Goal: Transaction & Acquisition: Purchase product/service

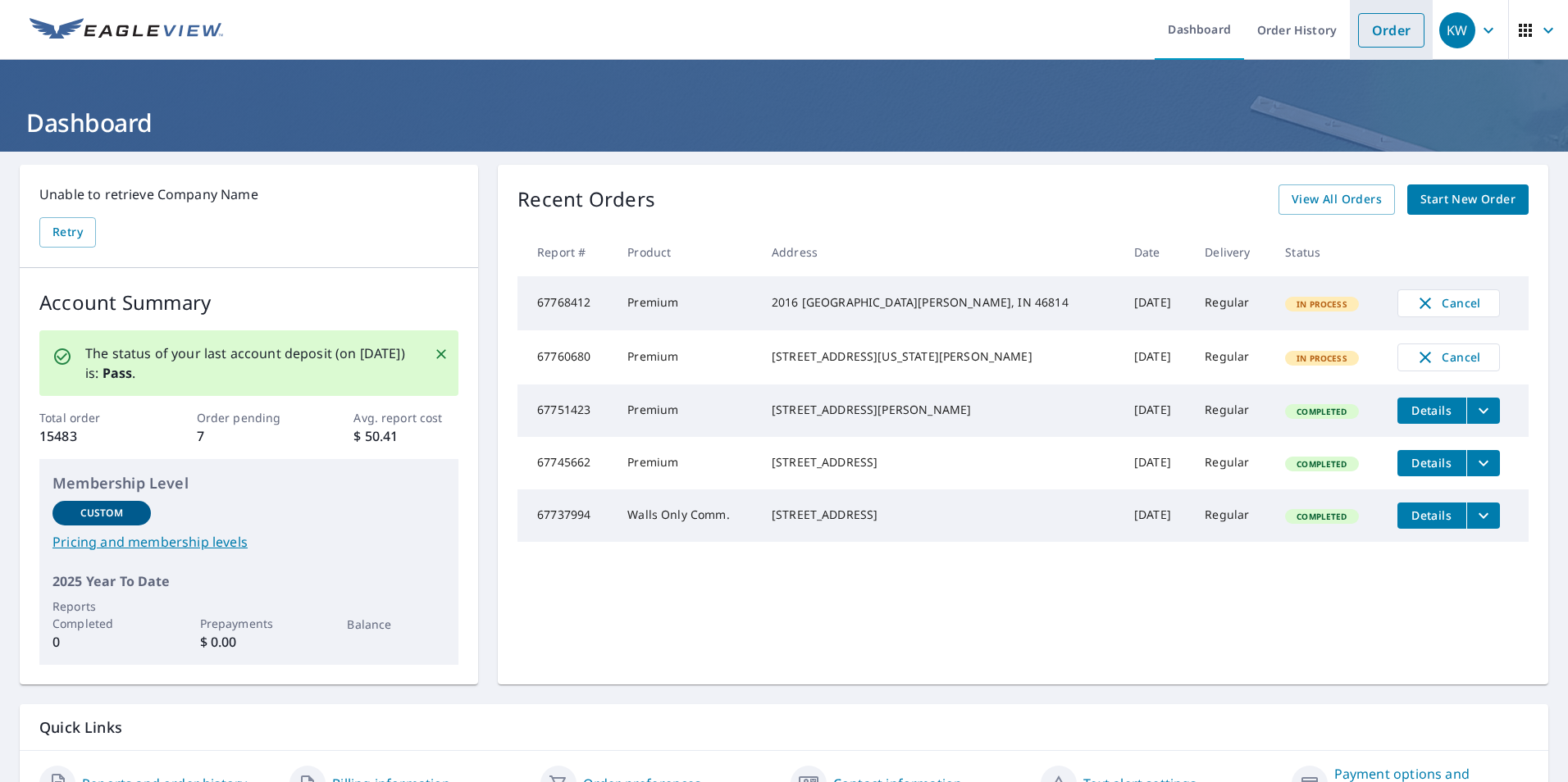
click at [1366, 32] on link "Order" at bounding box center [1391, 30] width 66 height 35
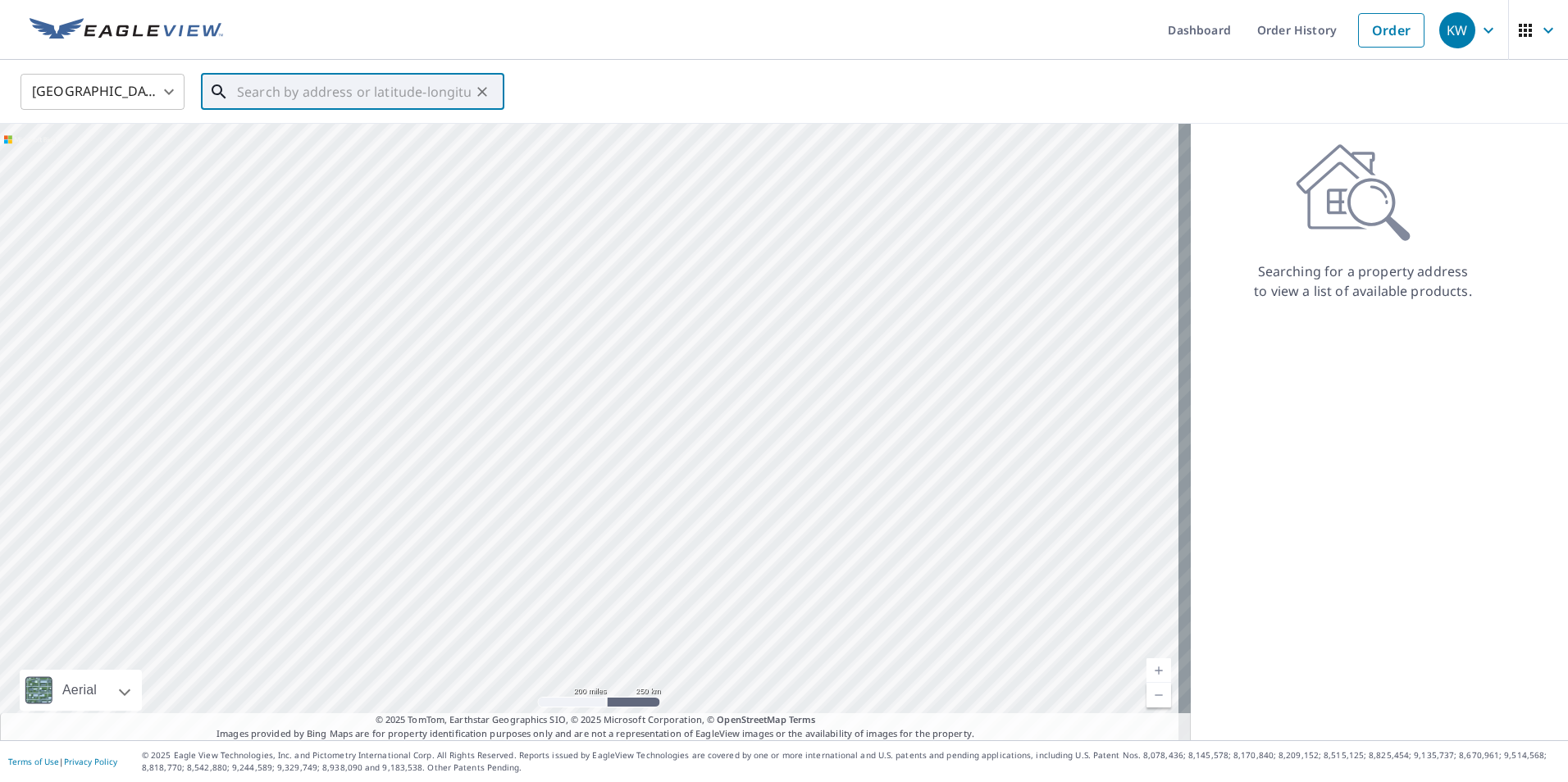
click at [352, 92] on input "text" at bounding box center [353, 92] width 234 height 46
click at [329, 153] on p "Chesterton, IN 46304" at bounding box center [362, 158] width 258 height 17
type input "[STREET_ADDRESS][PERSON_NAME]"
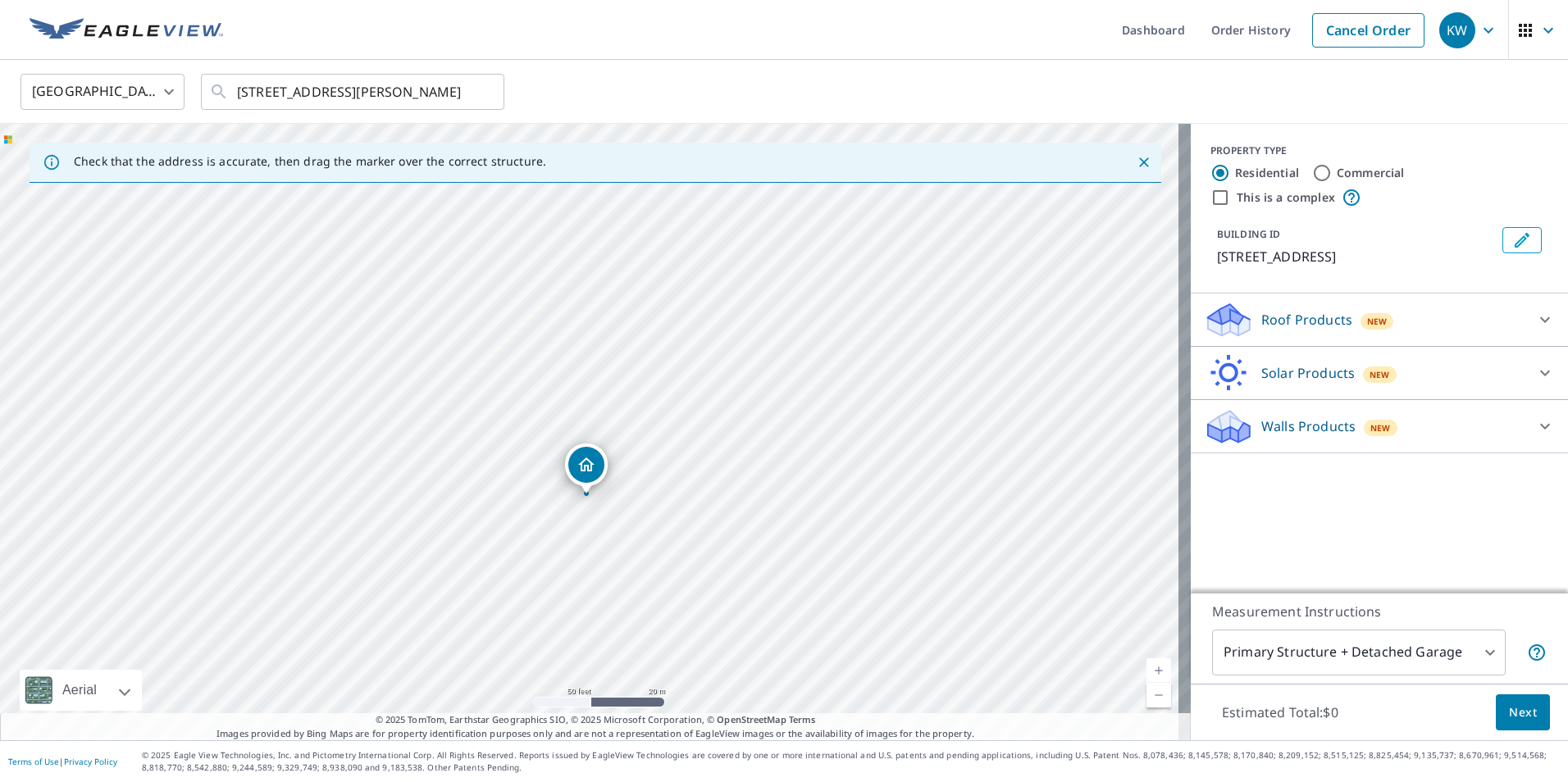
drag, startPoint x: 725, startPoint y: 377, endPoint x: 722, endPoint y: 441, distance: 64.1
click at [722, 441] on div "[STREET_ADDRESS][PERSON_NAME]" at bounding box center [595, 432] width 1191 height 617
drag, startPoint x: 338, startPoint y: 546, endPoint x: 512, endPoint y: 359, distance: 255.4
click at [512, 360] on div "[STREET_ADDRESS][PERSON_NAME]" at bounding box center [595, 432] width 1191 height 617
drag, startPoint x: 1319, startPoint y: 311, endPoint x: 1313, endPoint y: 350, distance: 39.5
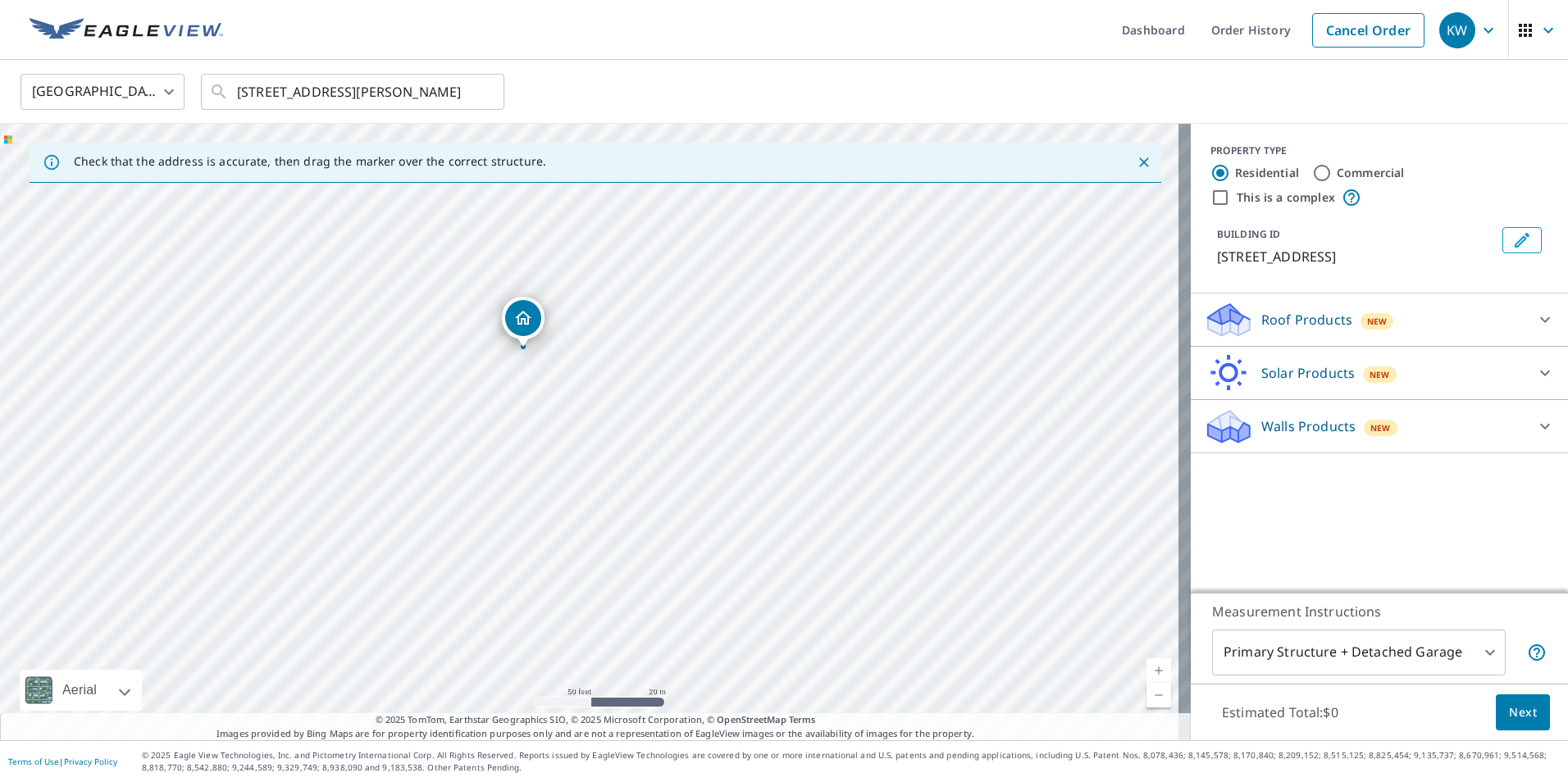
click at [1319, 312] on p "Roof Products" at bounding box center [1307, 319] width 91 height 19
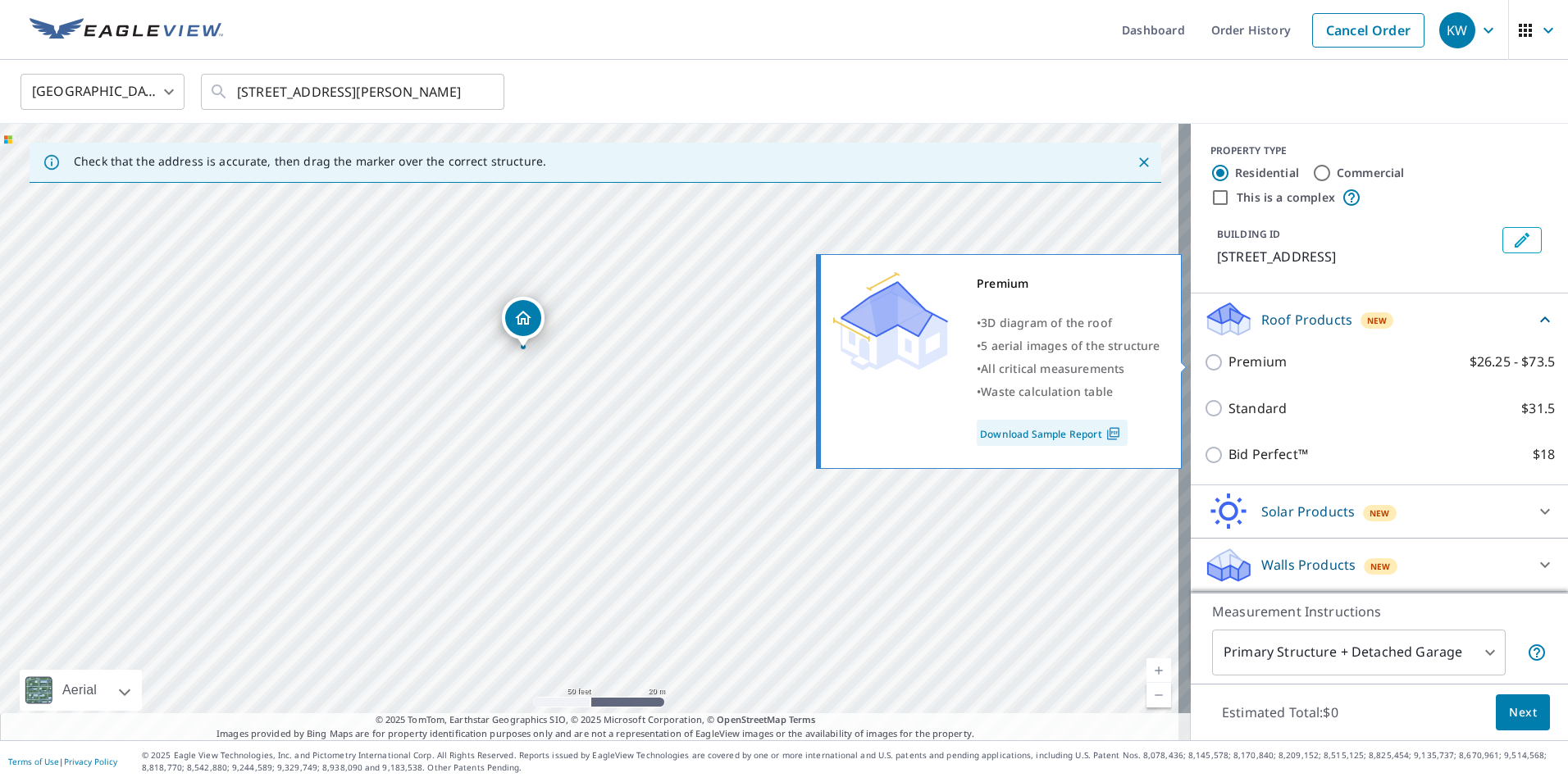
click at [1210, 369] on input "Premium $26.25 - $73.5" at bounding box center [1216, 362] width 25 height 19
checkbox input "true"
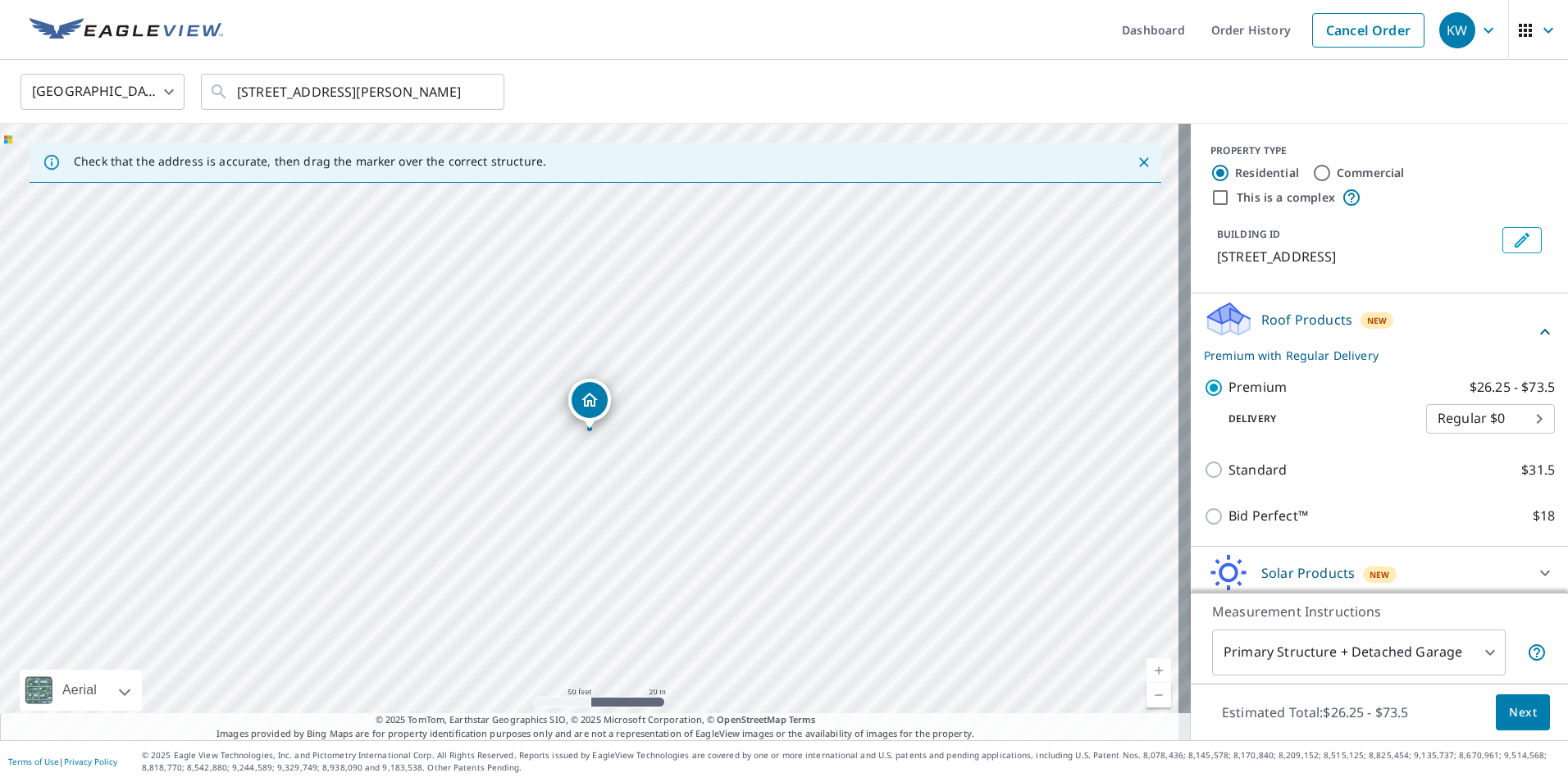
click at [1509, 710] on span "Next" at bounding box center [1523, 713] width 28 height 20
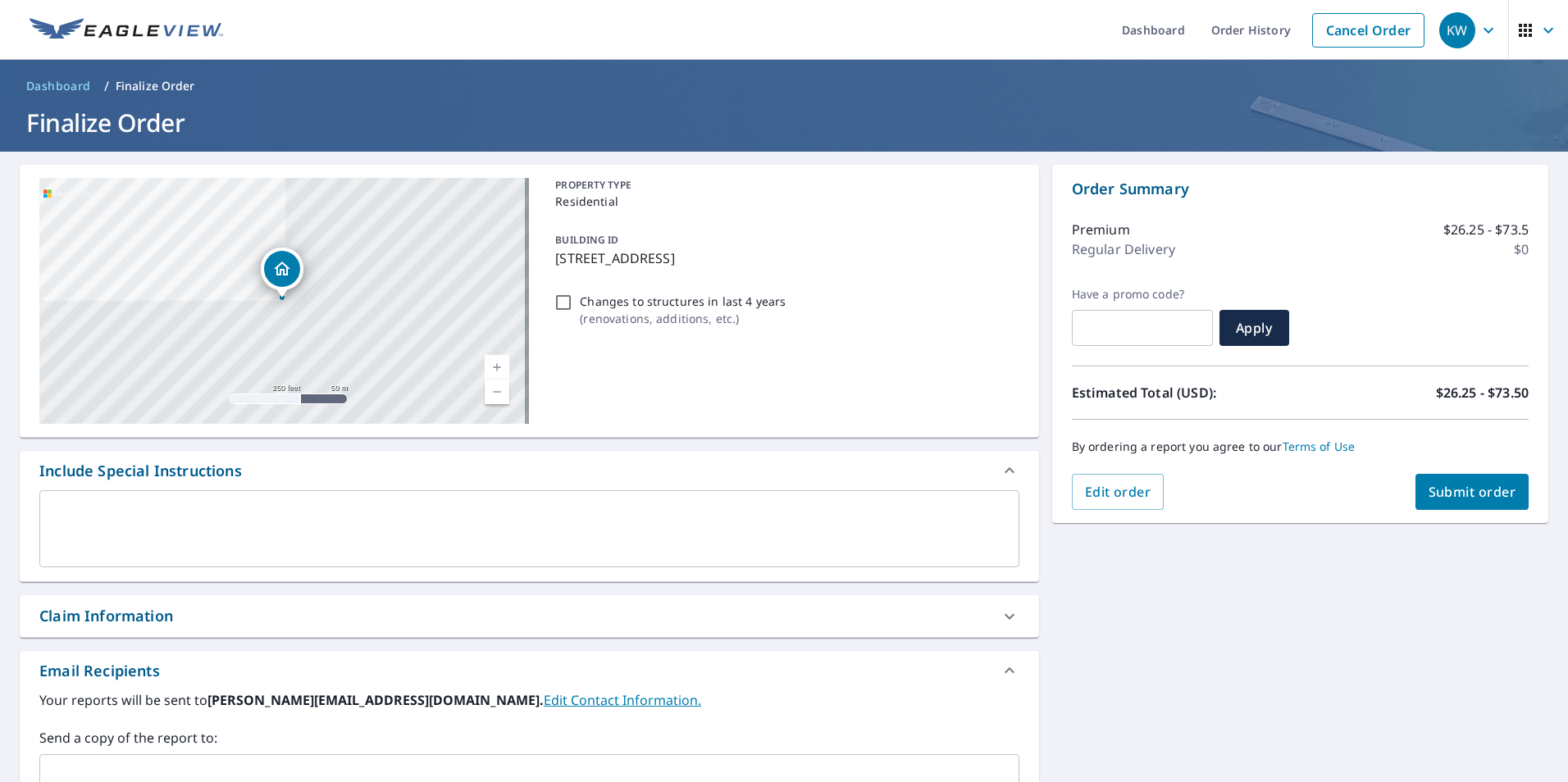
click at [110, 611] on div "Claim Information" at bounding box center [106, 616] width 134 height 22
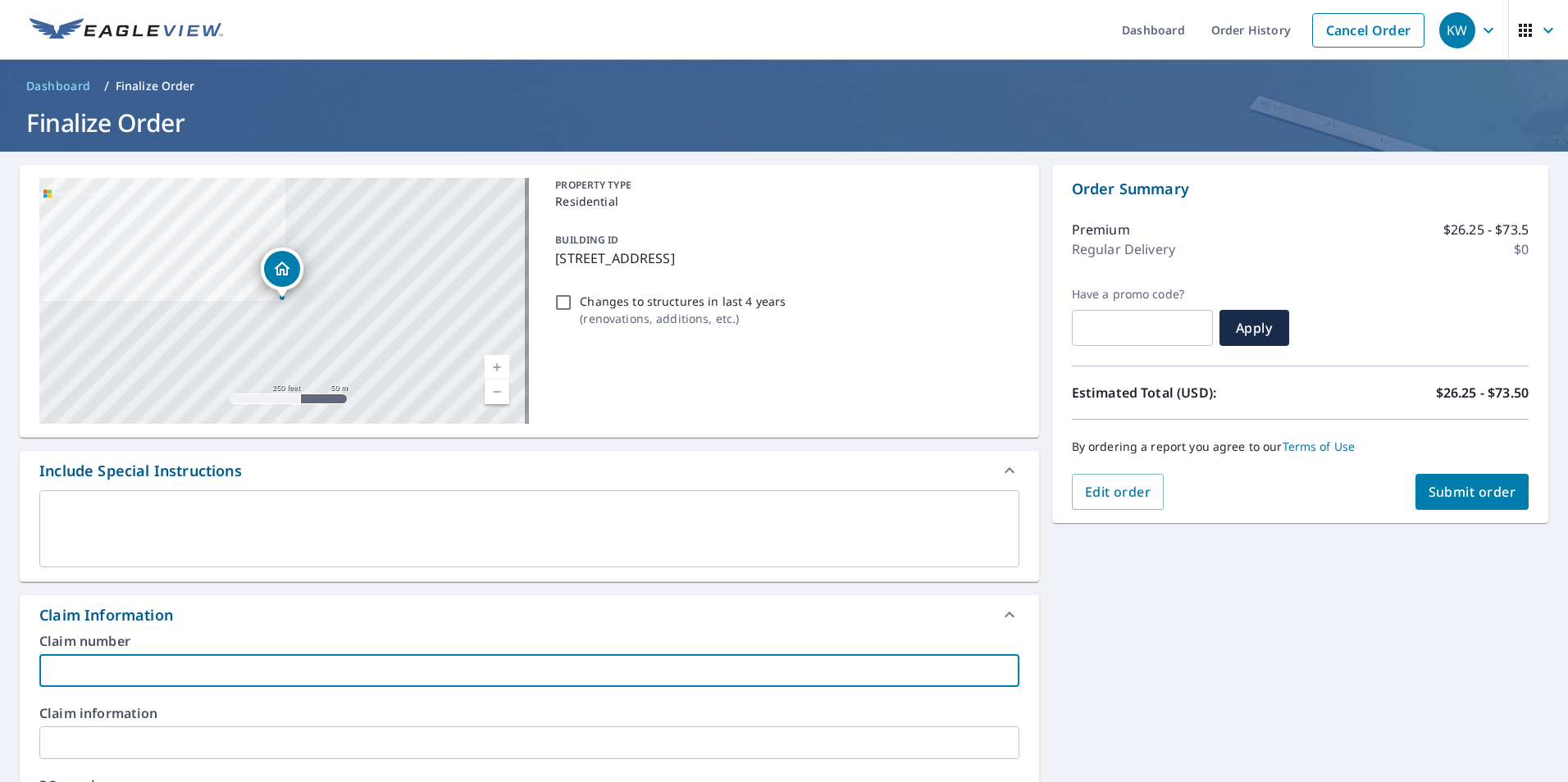
click at [108, 675] on input "text" at bounding box center [529, 671] width 980 height 33
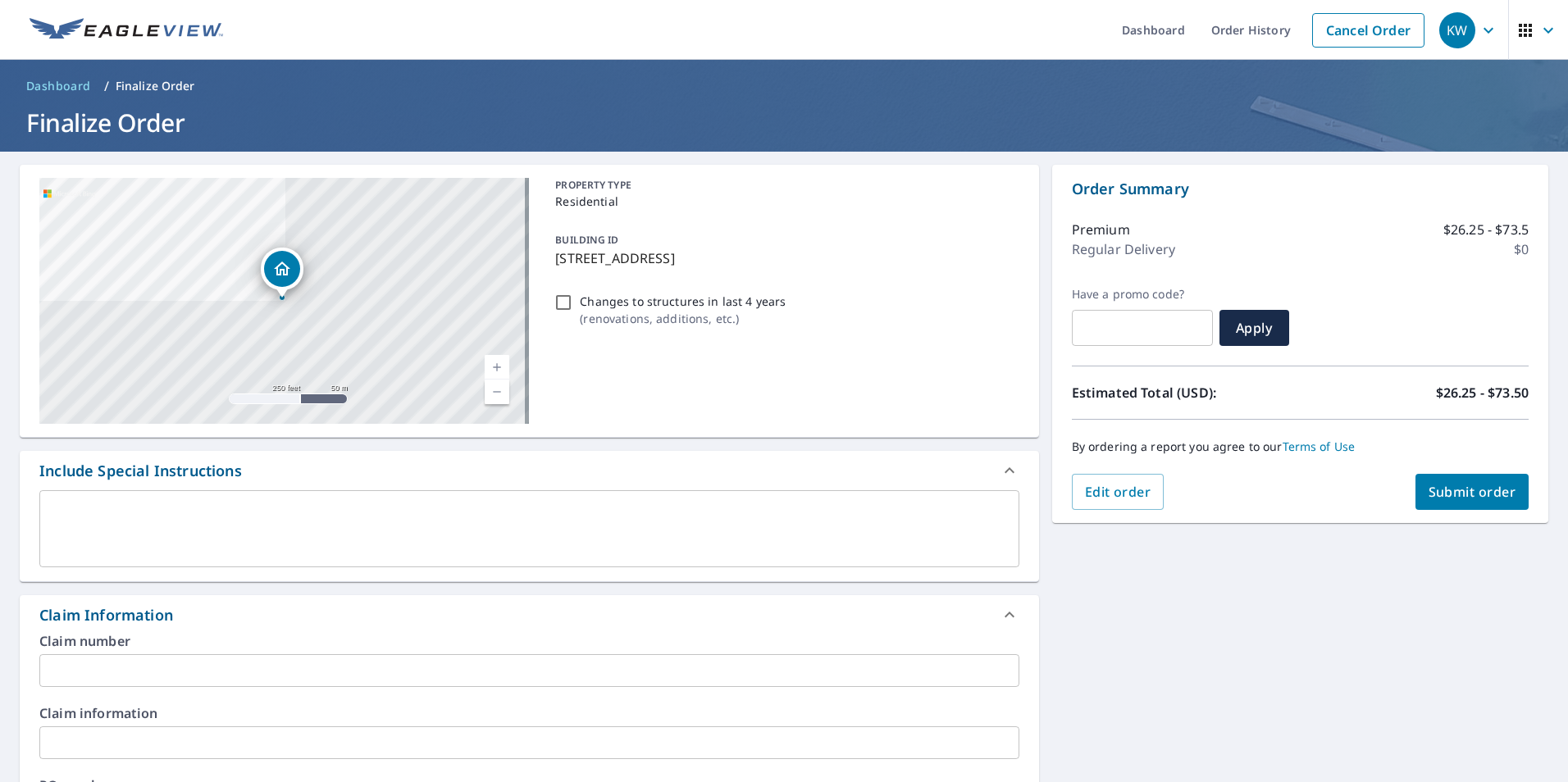
click at [157, 668] on input "text" at bounding box center [529, 671] width 980 height 33
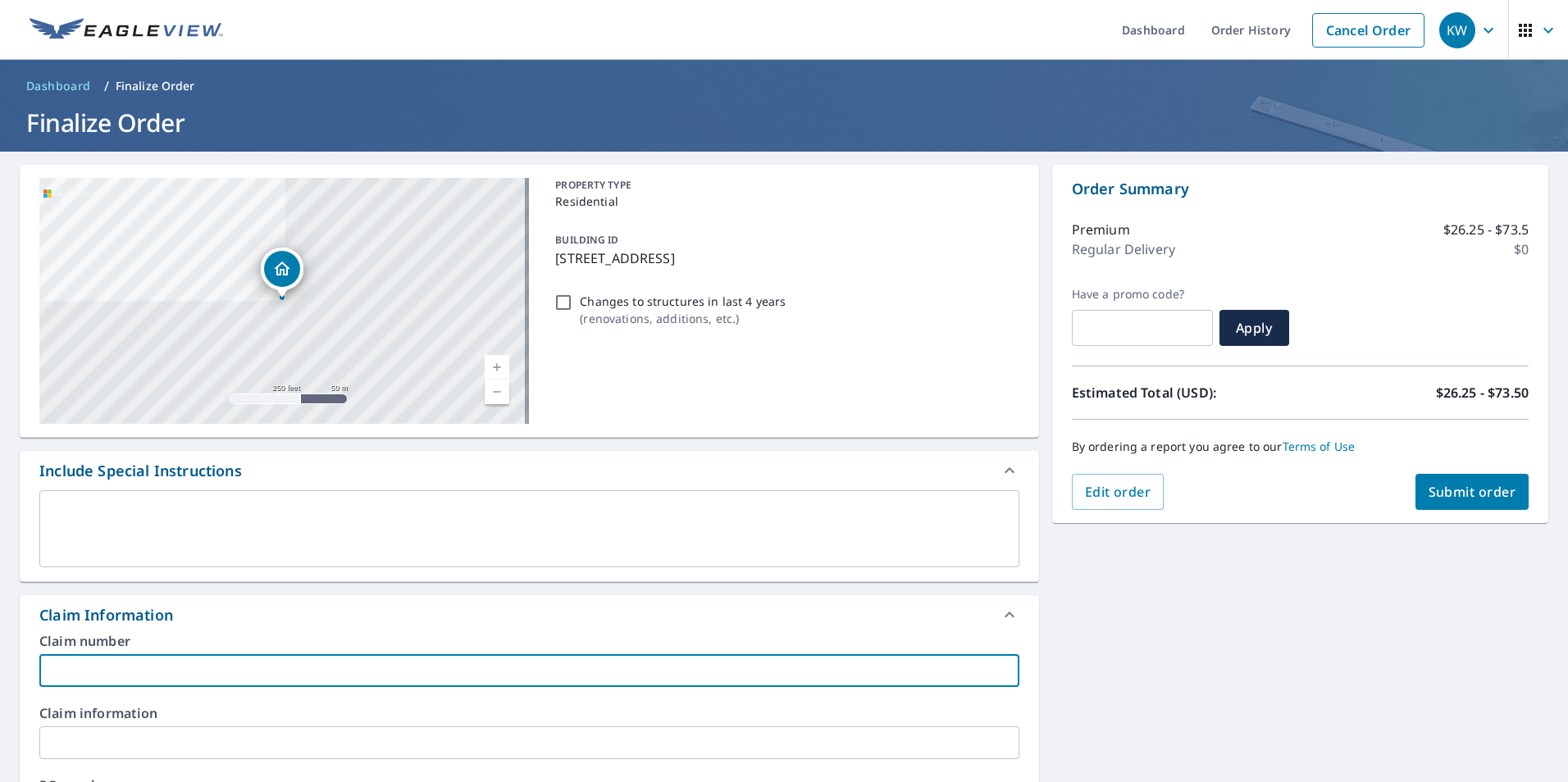
paste input "R194186 [PERSON_NAME]"
type input "R194186 [PERSON_NAME]"
click at [670, 710] on label "Claim information" at bounding box center [529, 713] width 980 height 13
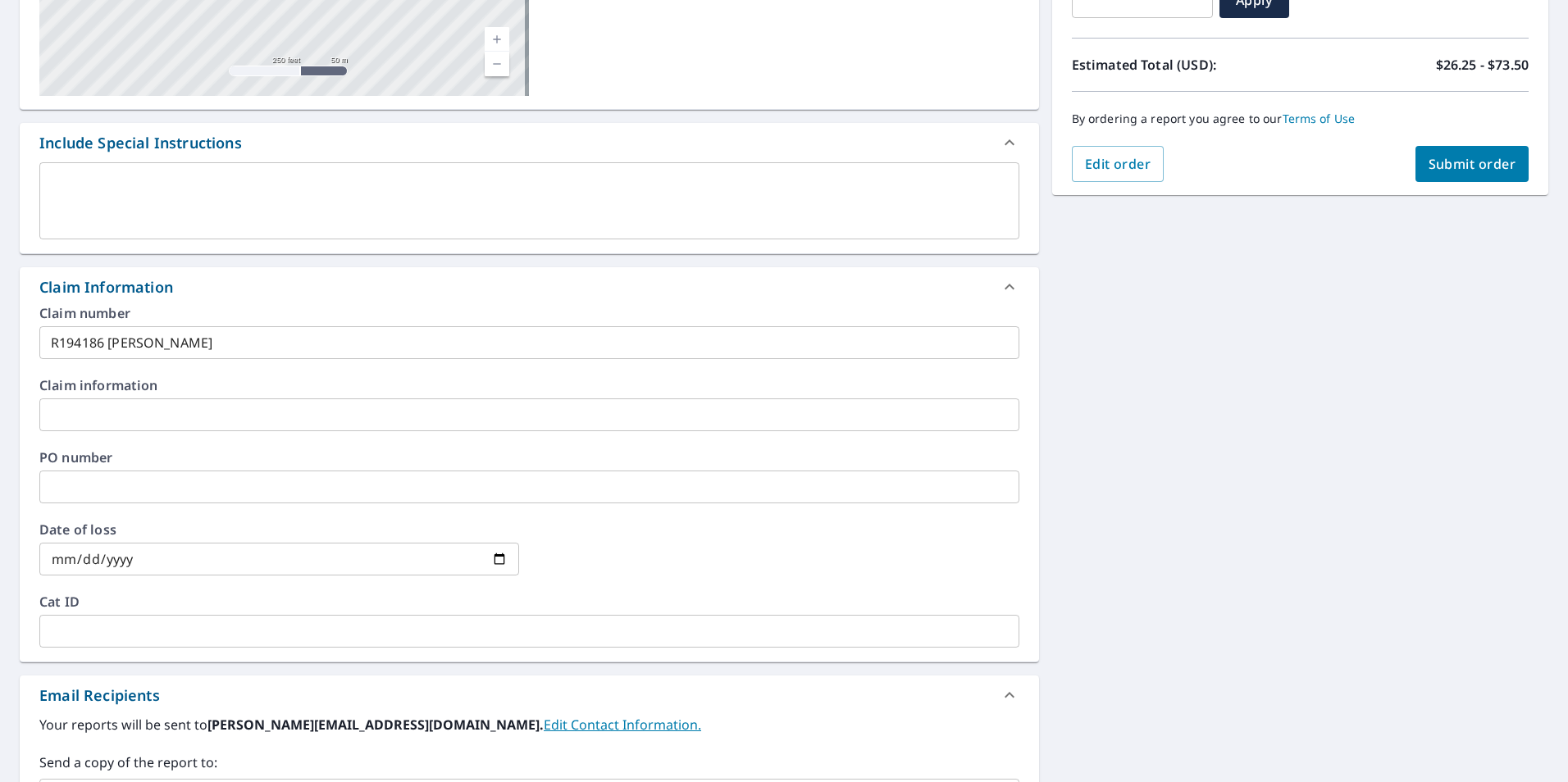
scroll to position [574, 0]
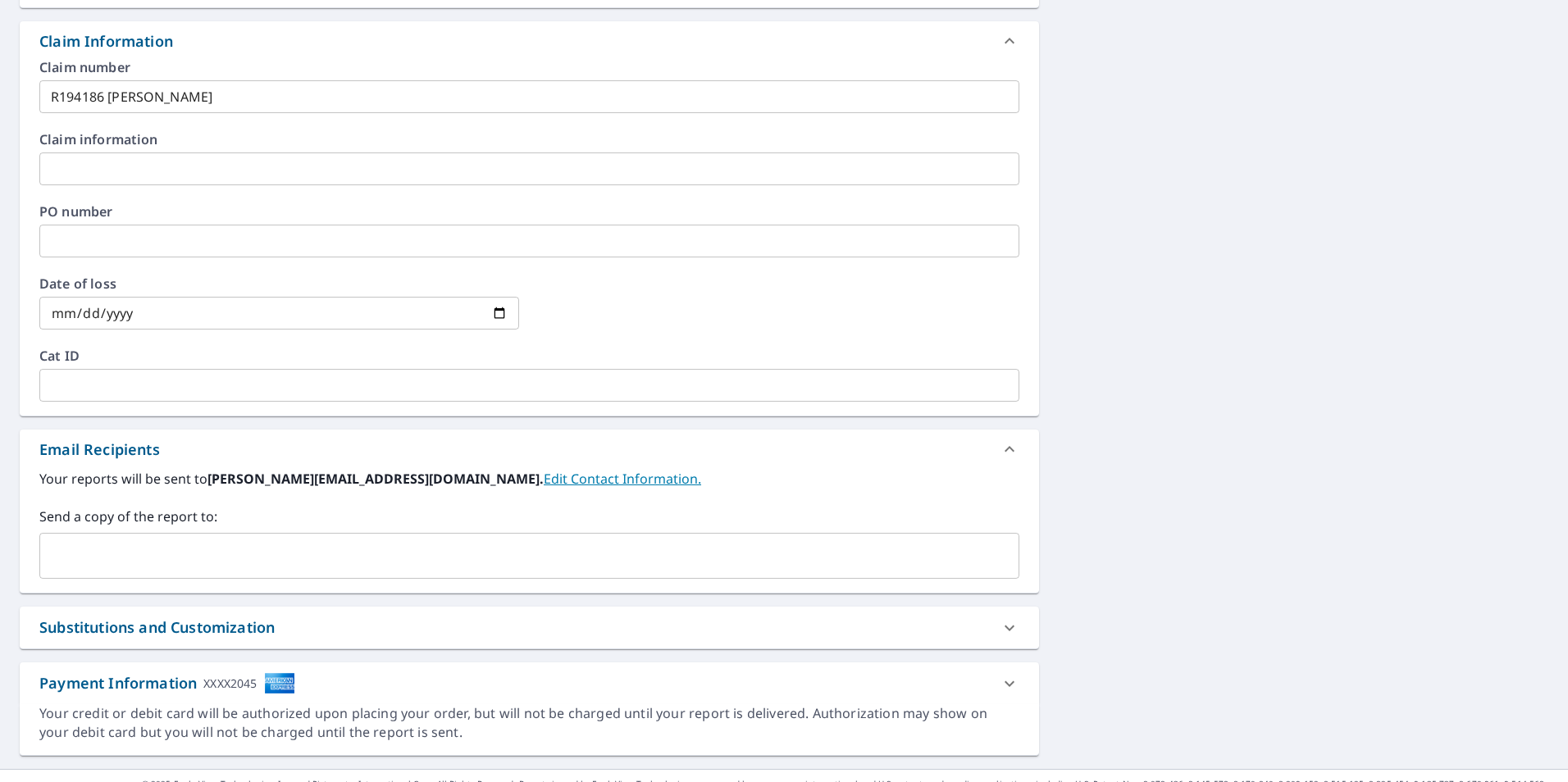
click at [214, 547] on input "text" at bounding box center [517, 556] width 941 height 31
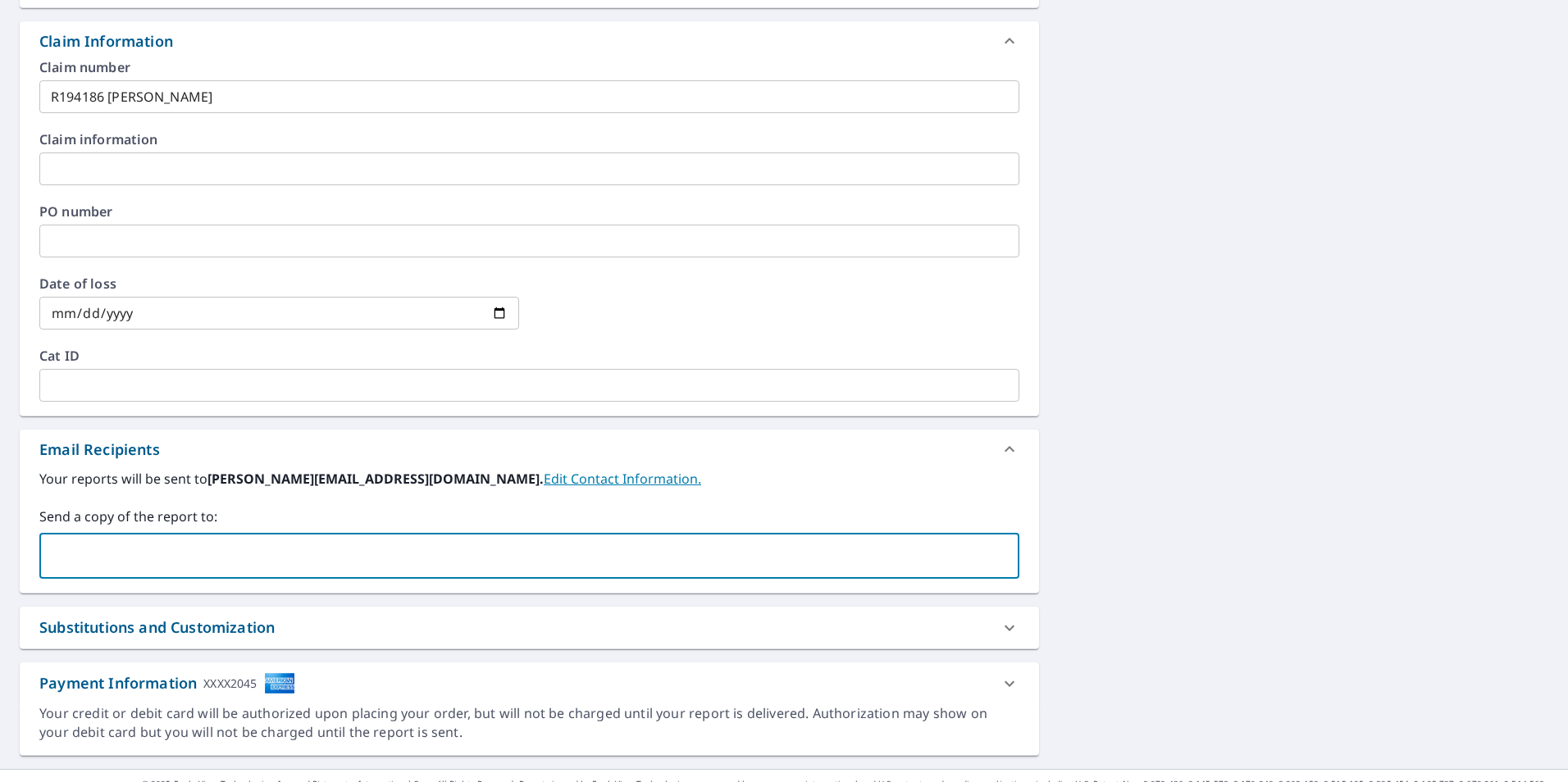
paste input "[EMAIL_ADDRESS][DOMAIN_NAME]"
type input "[EMAIL_ADDRESS][DOMAIN_NAME]"
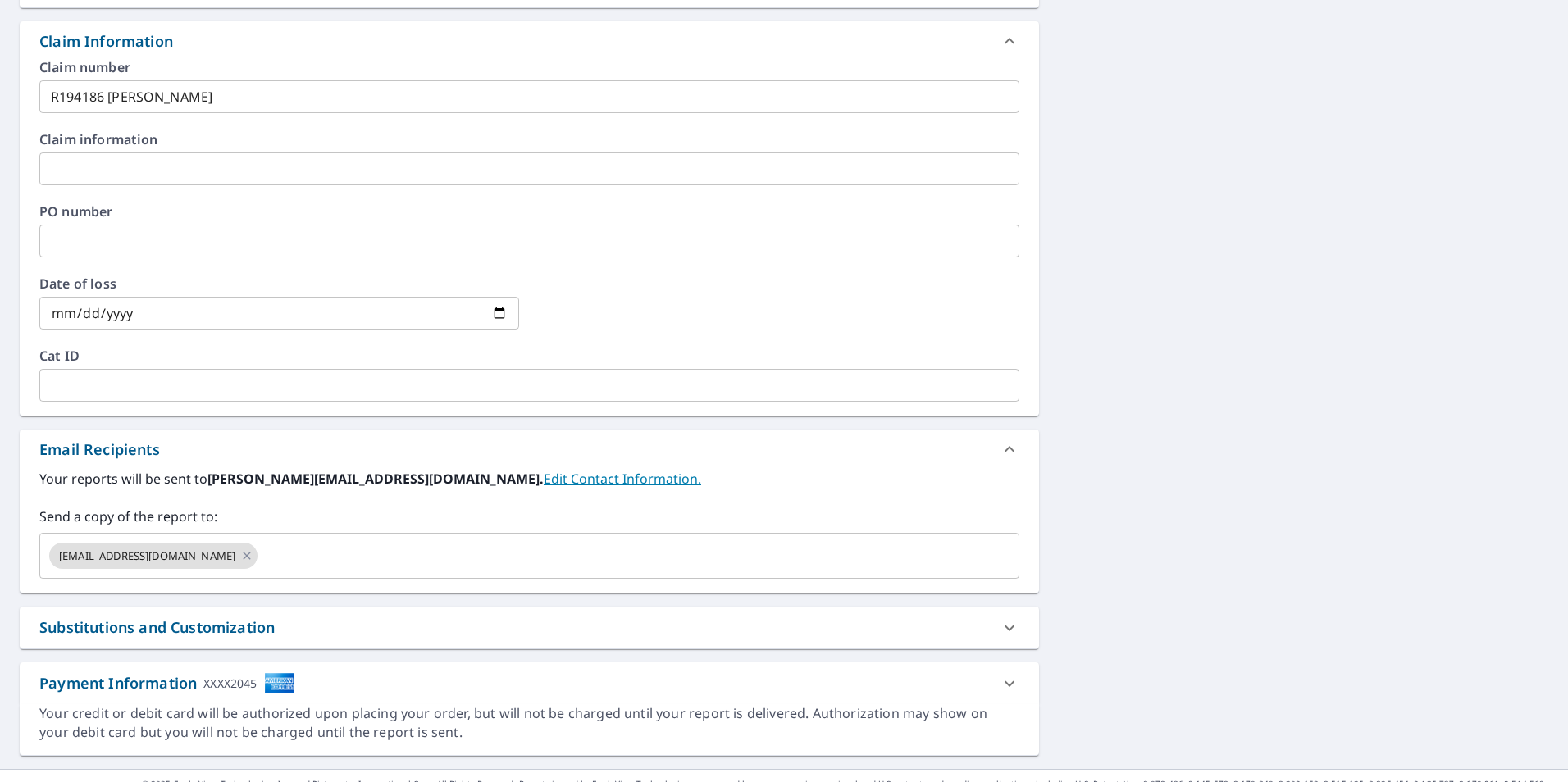
click at [587, 342] on div at bounding box center [778, 313] width 480 height 72
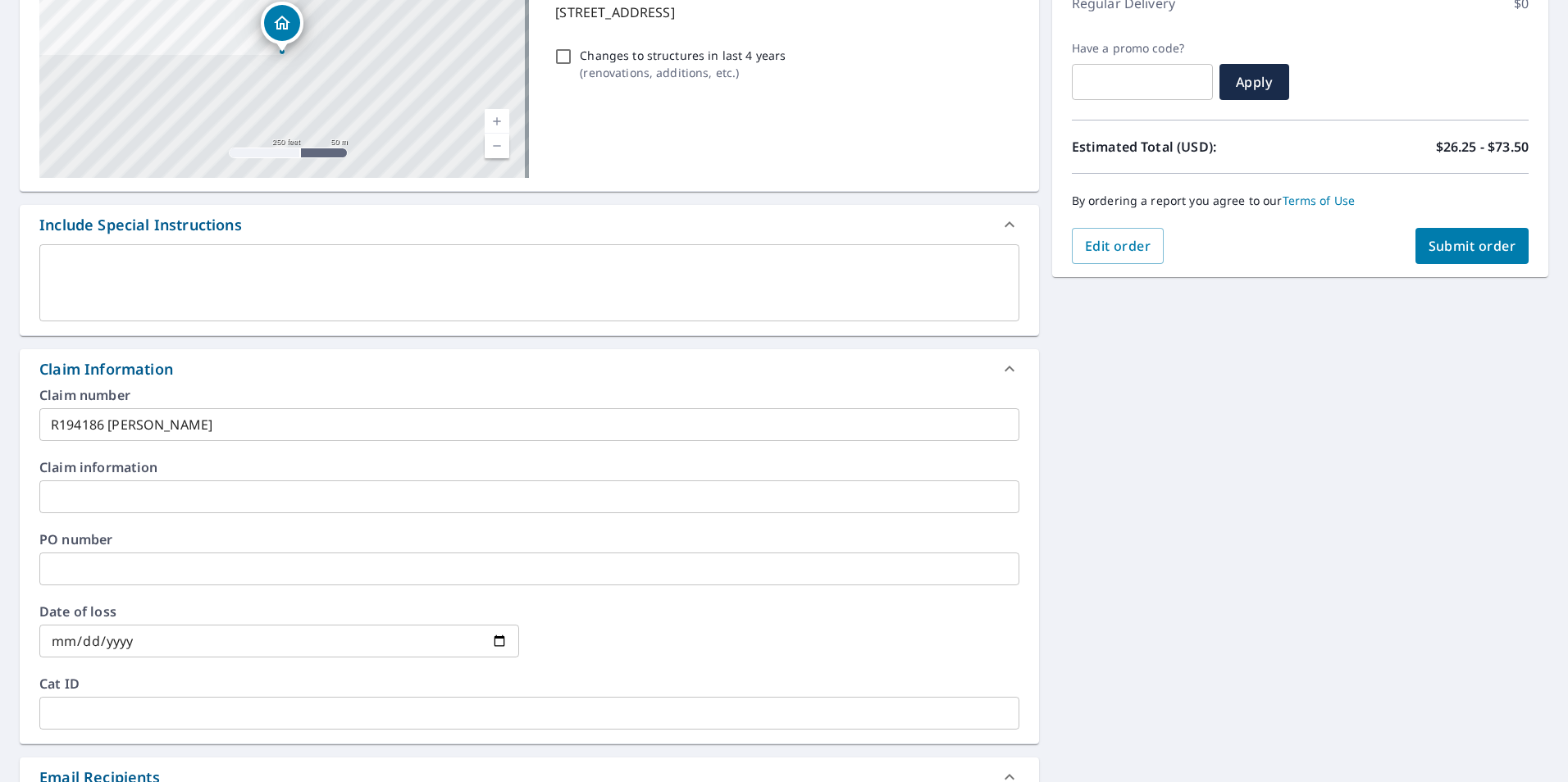
scroll to position [0, 0]
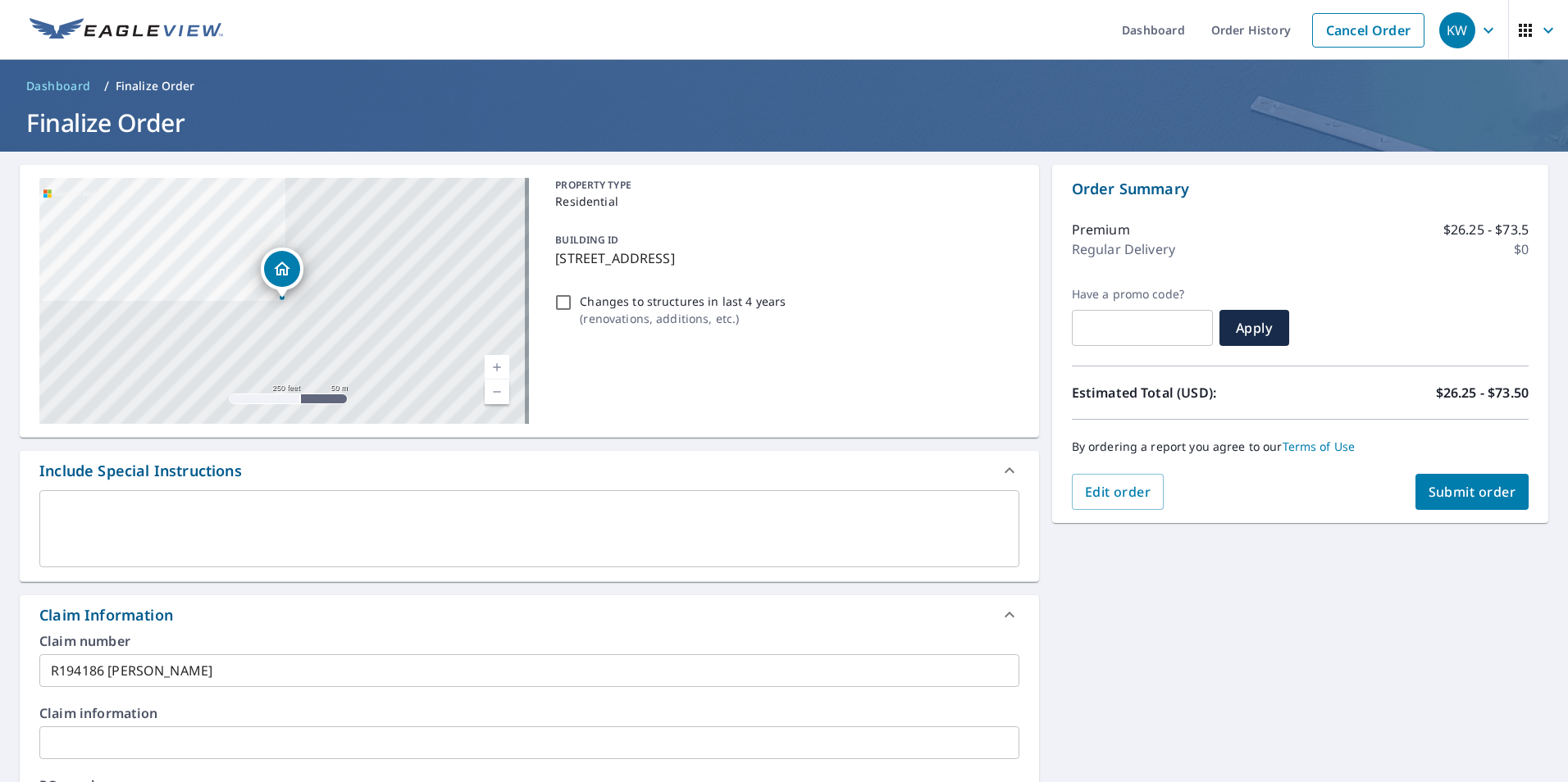
click at [1475, 490] on span "Submit order" at bounding box center [1473, 492] width 88 height 18
